Goal: Entertainment & Leisure: Consume media (video, audio)

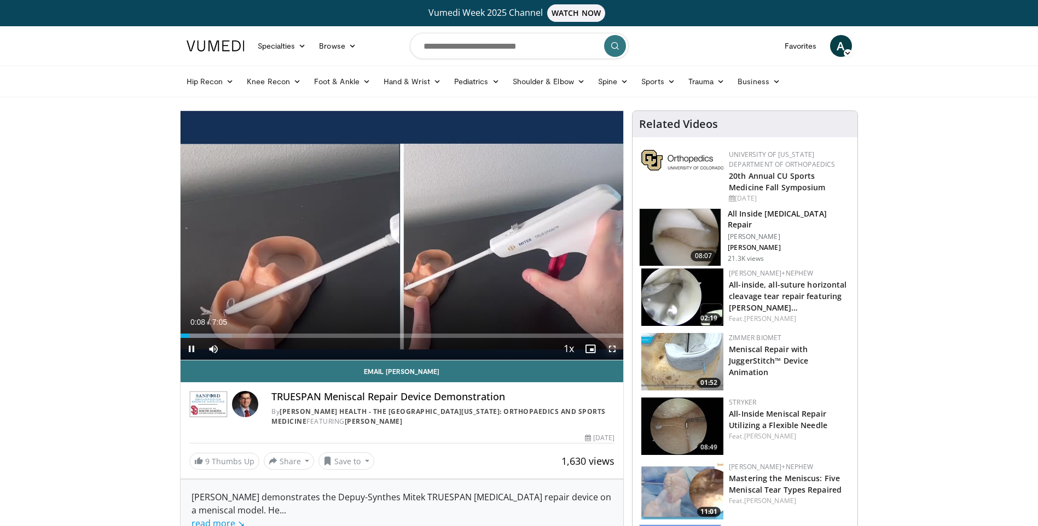
click at [610, 348] on span "Video Player" at bounding box center [612, 349] width 22 height 22
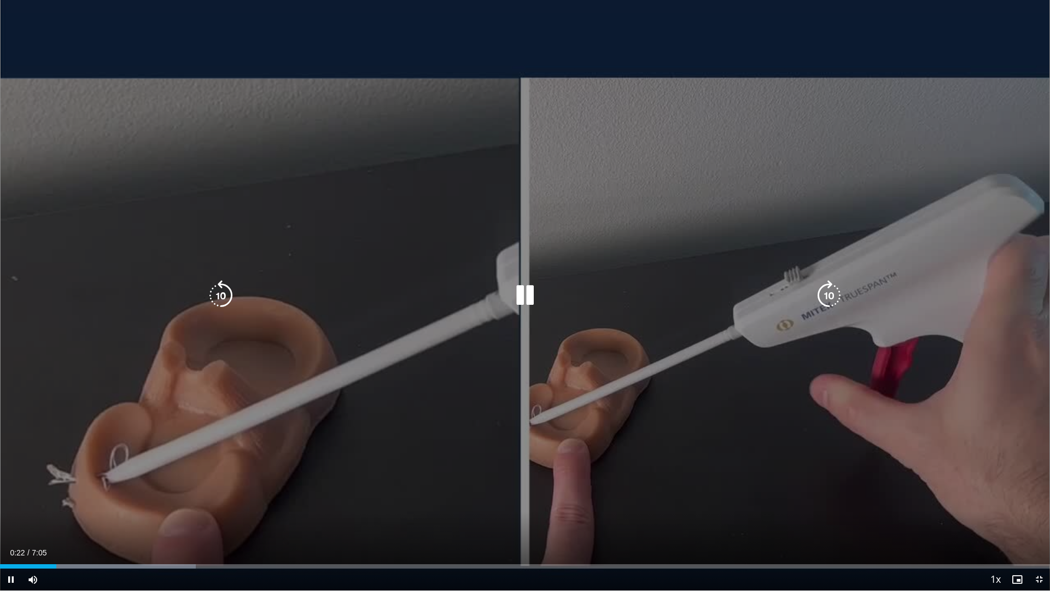
click at [821, 295] on icon "Video Player" at bounding box center [829, 295] width 31 height 31
click at [829, 294] on icon "Video Player" at bounding box center [829, 295] width 31 height 31
click at [826, 291] on icon "Video Player" at bounding box center [829, 295] width 31 height 31
click at [219, 295] on icon "Video Player" at bounding box center [221, 295] width 31 height 31
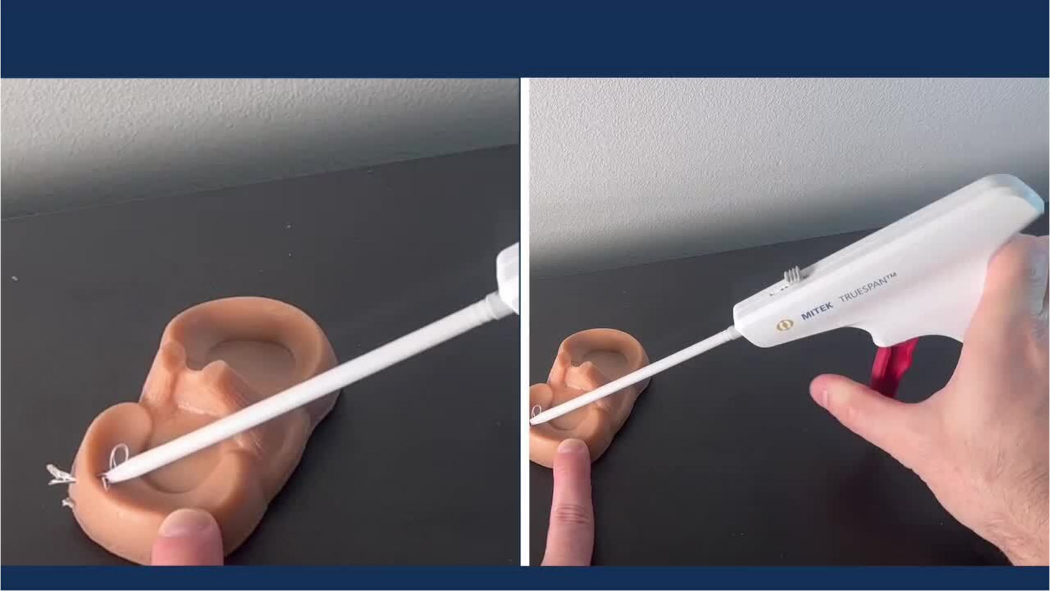
click at [522, 294] on div "10 seconds Tap to unmute" at bounding box center [525, 295] width 1050 height 590
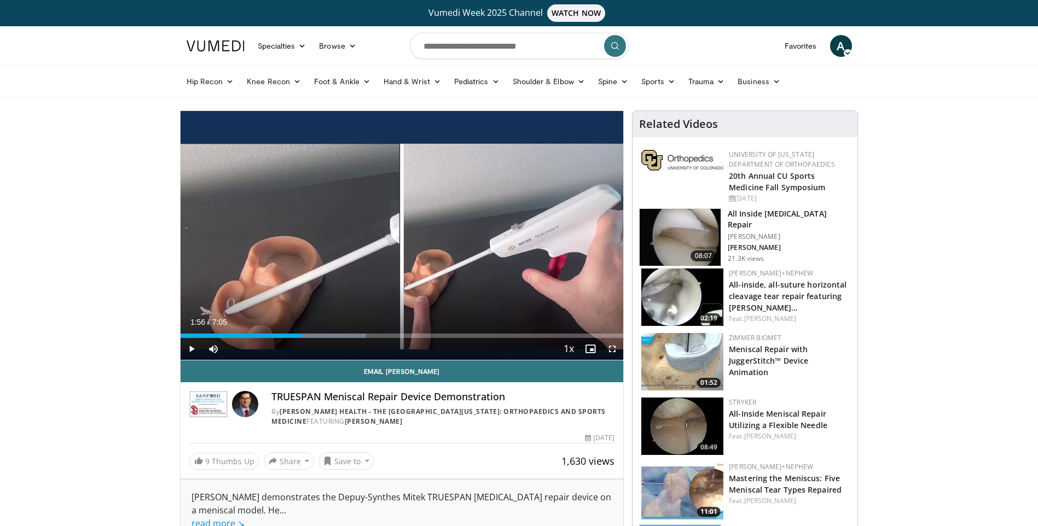
scroll to position [55, 0]
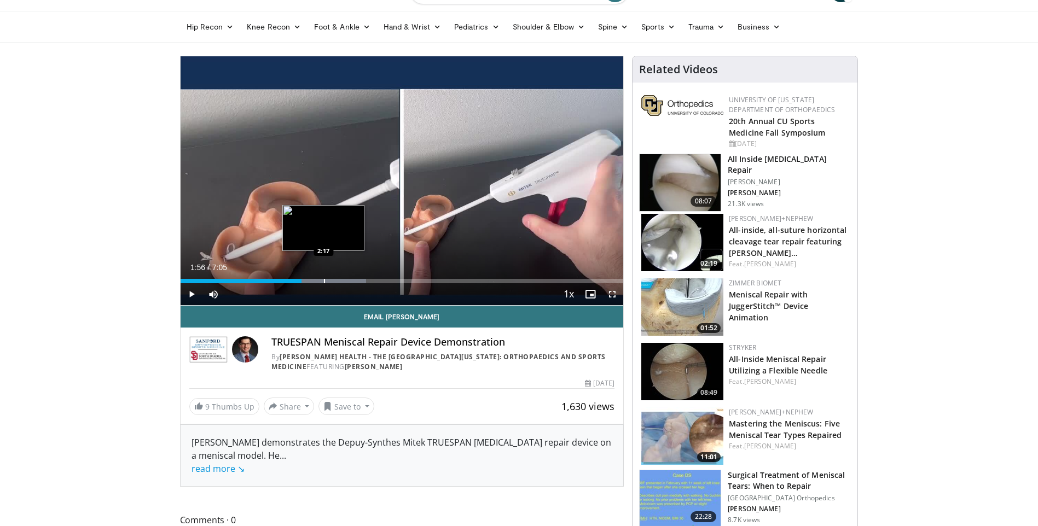
click at [324, 280] on div "Progress Bar" at bounding box center [324, 281] width 1 height 4
click at [190, 294] on span "Video Player" at bounding box center [192, 294] width 22 height 22
click at [609, 297] on span "Video Player" at bounding box center [612, 294] width 22 height 22
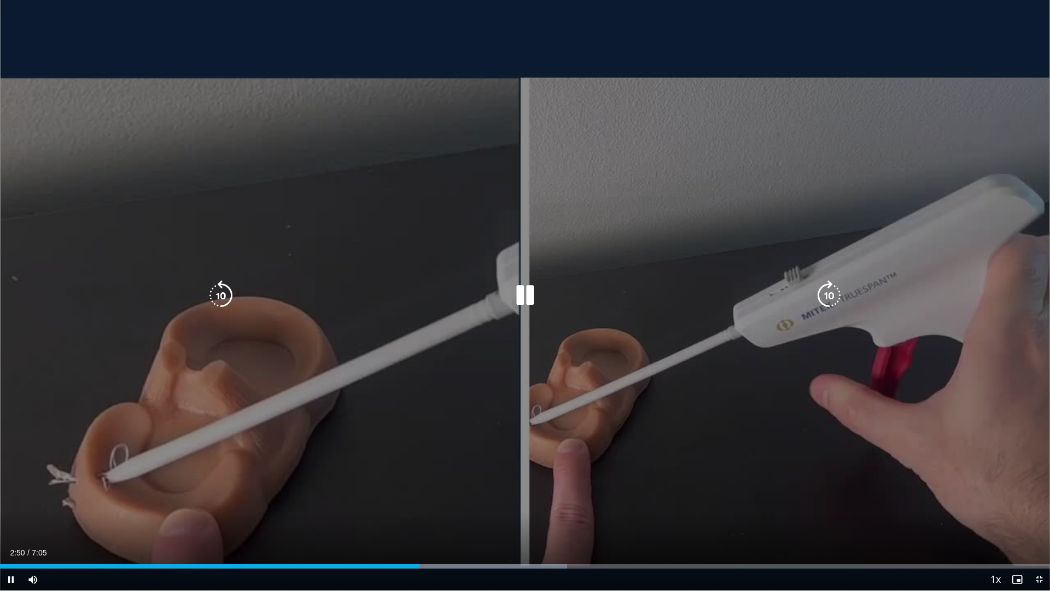
click at [512, 301] on icon "Video Player" at bounding box center [525, 295] width 31 height 31
